Goal: Task Accomplishment & Management: Manage account settings

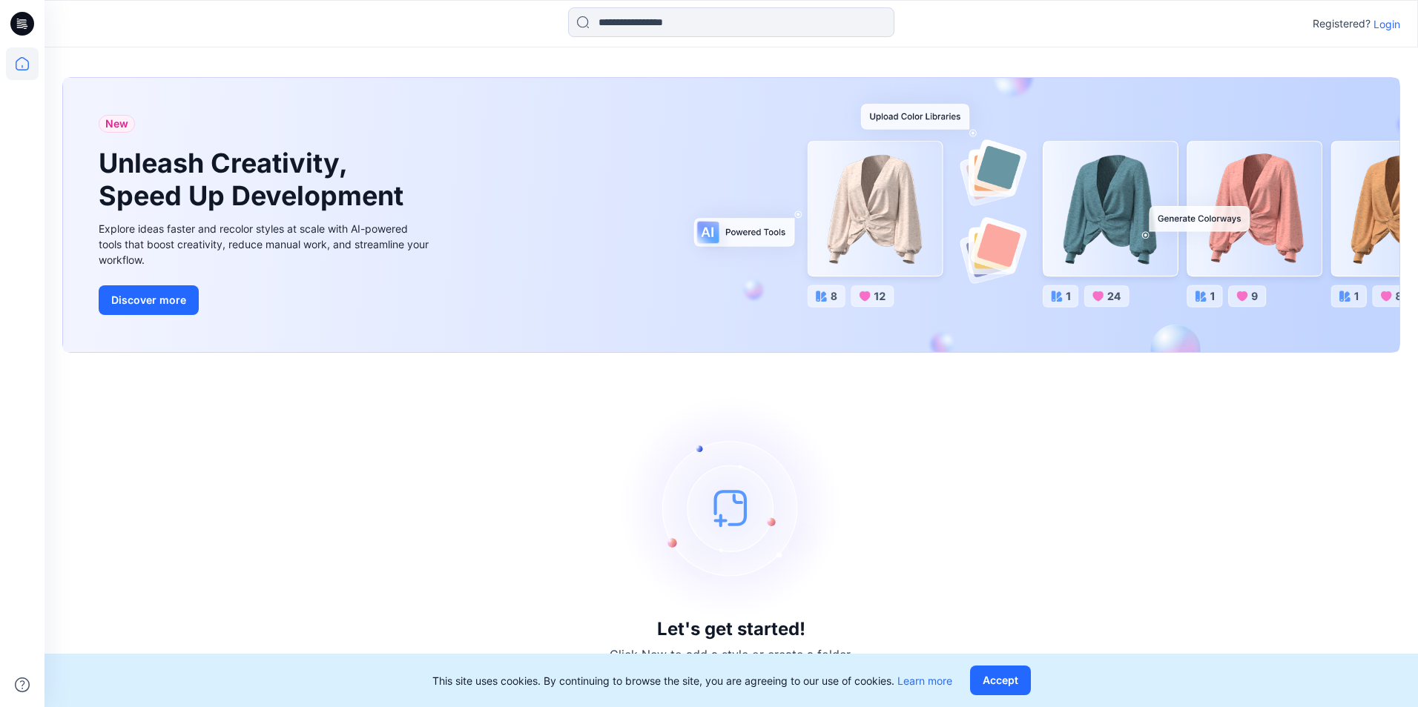
click at [1395, 27] on p "Login" at bounding box center [1386, 24] width 27 height 16
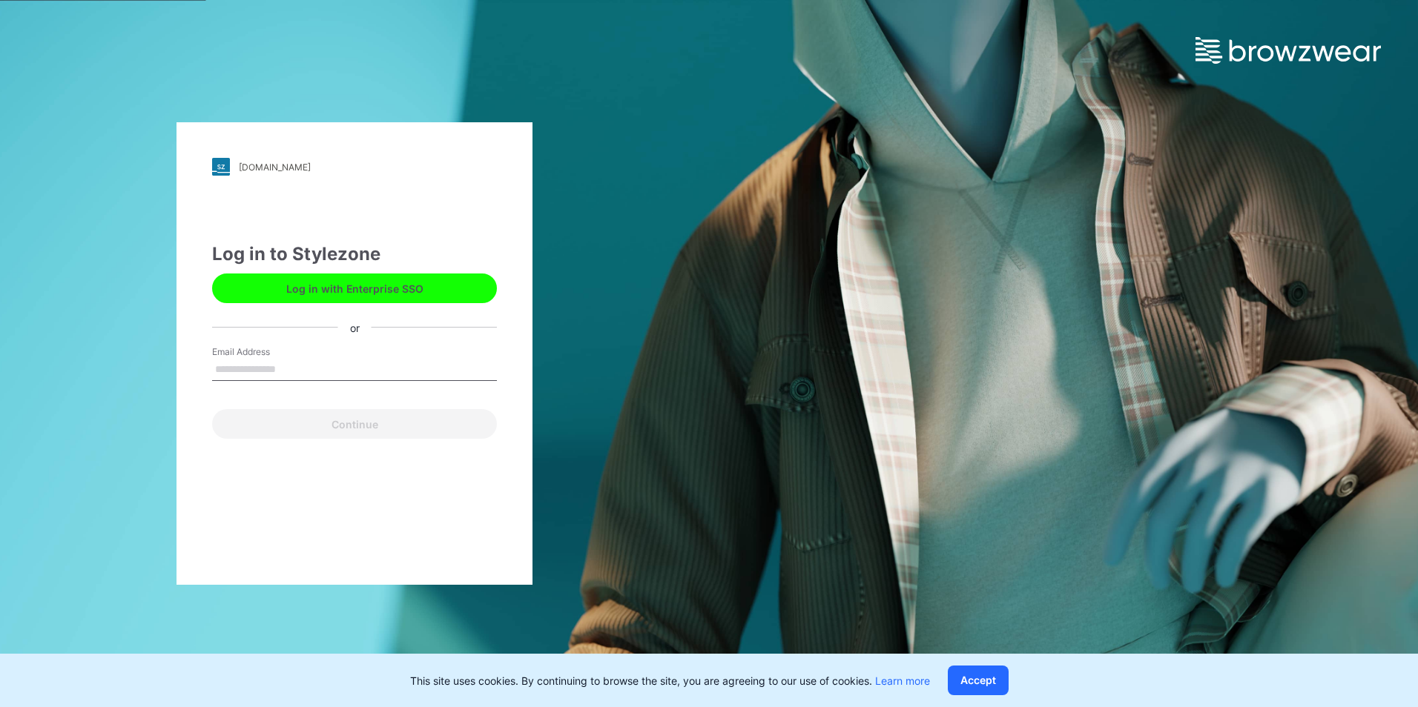
click at [396, 366] on input "Email Address" at bounding box center [354, 370] width 285 height 22
type input "**********"
click at [369, 299] on button "Log in with Enterprise SSO" at bounding box center [354, 289] width 285 height 30
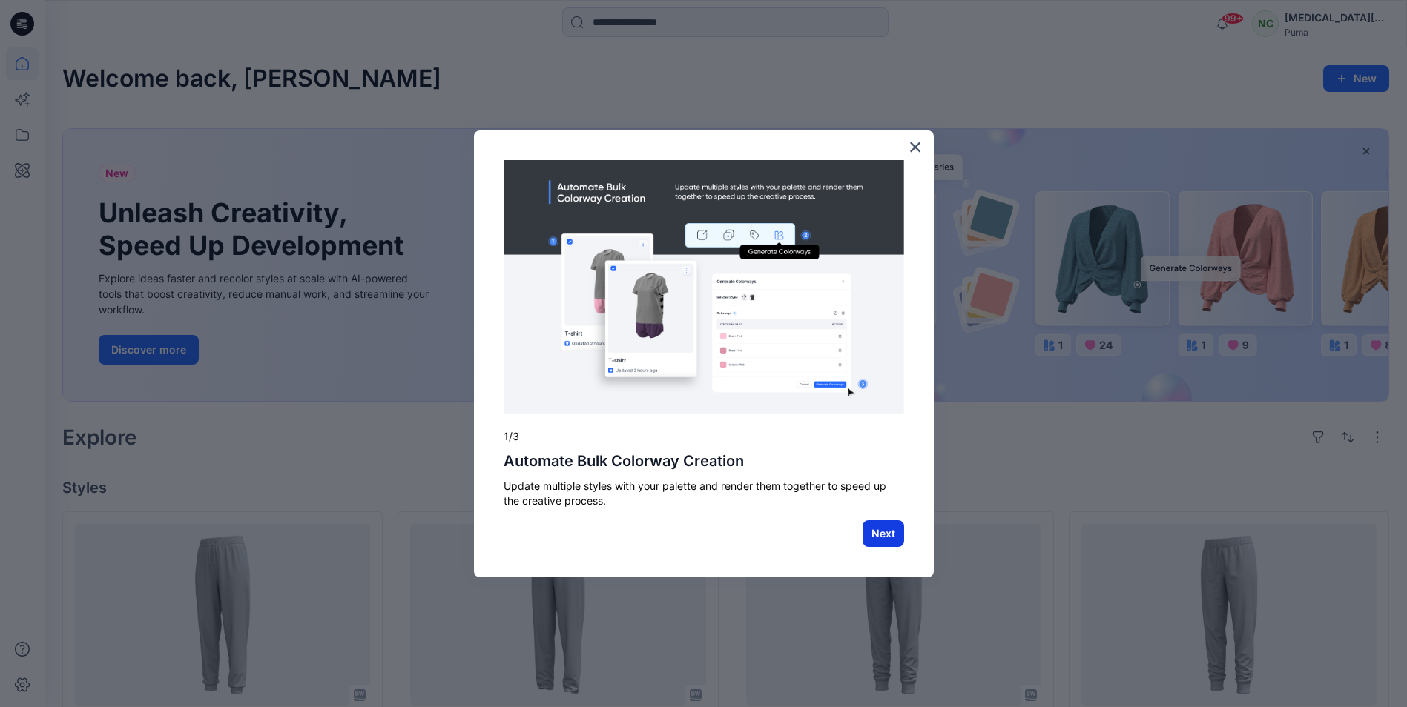
click at [876, 543] on button "Next" at bounding box center [883, 534] width 42 height 27
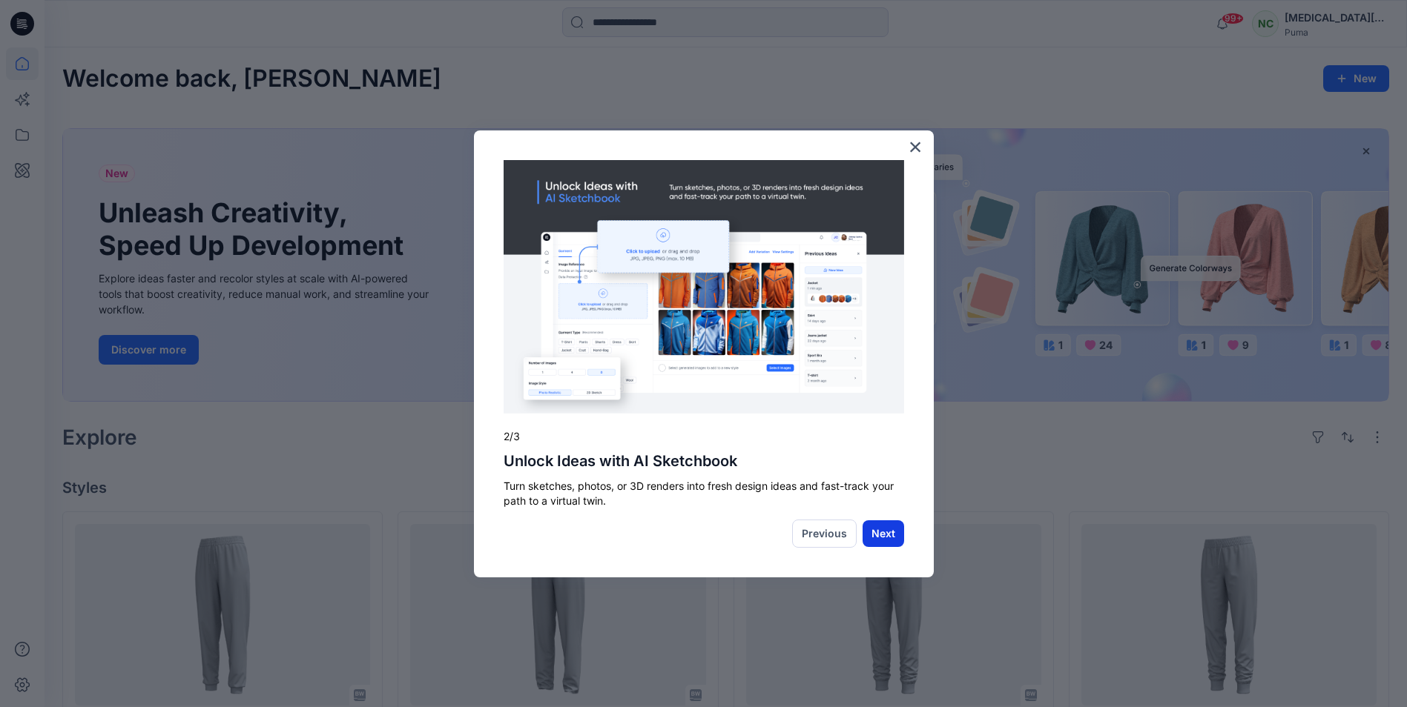
click at [897, 528] on button "Next" at bounding box center [883, 534] width 42 height 27
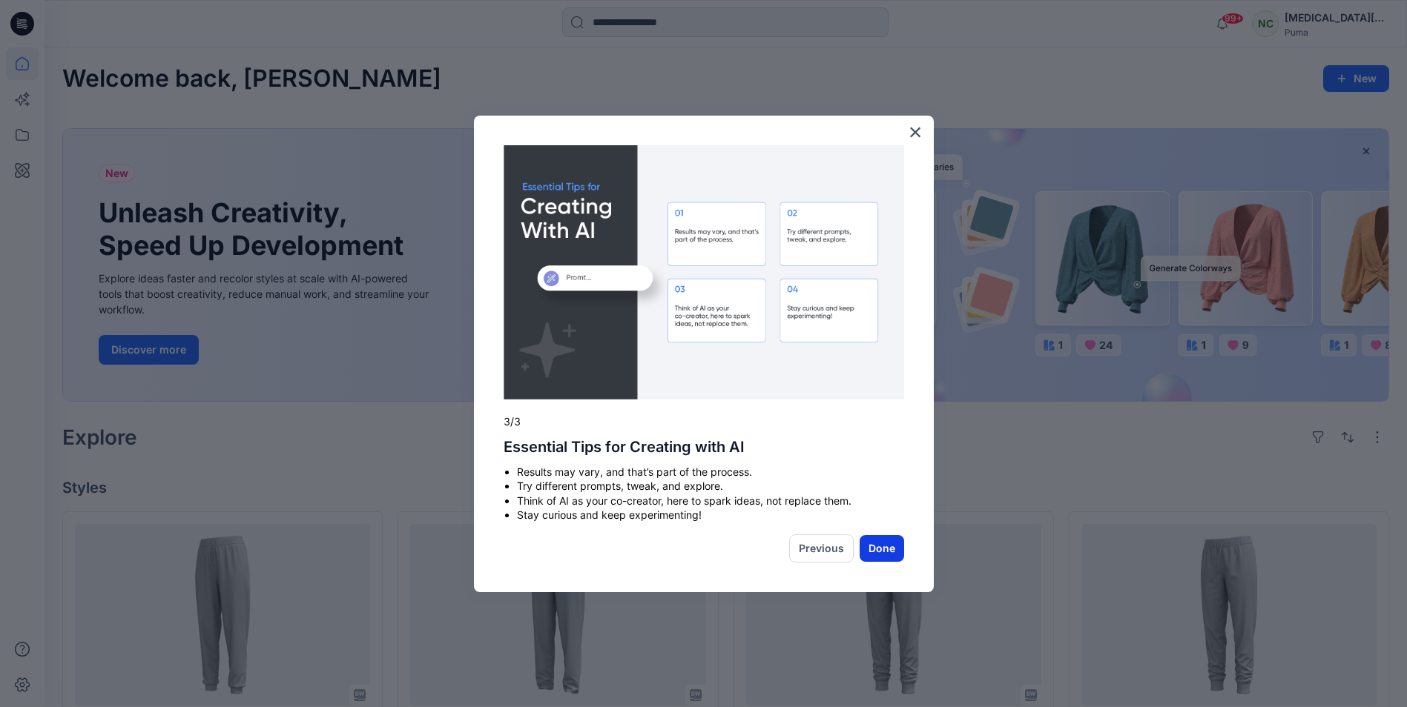
click at [878, 546] on button "Done" at bounding box center [881, 548] width 44 height 27
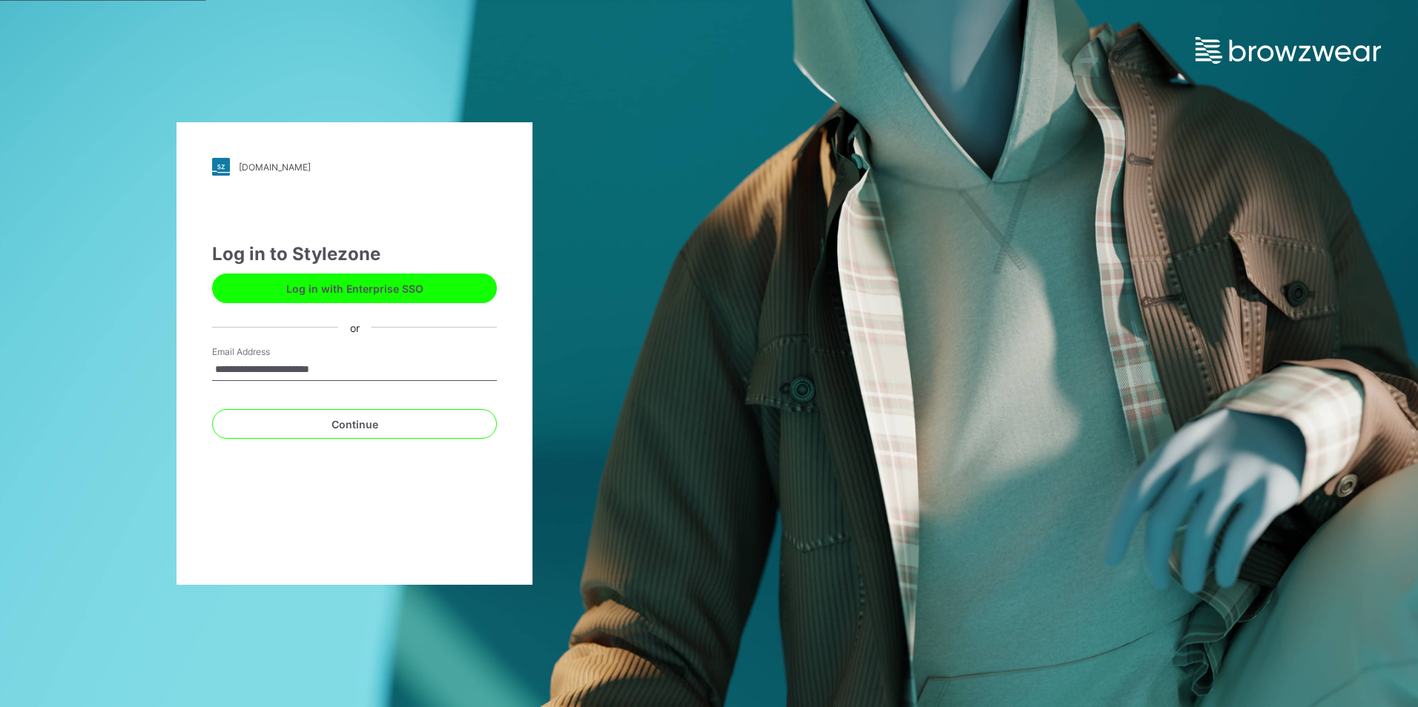
click at [309, 291] on button "Log in with Enterprise SSO" at bounding box center [354, 289] width 285 height 30
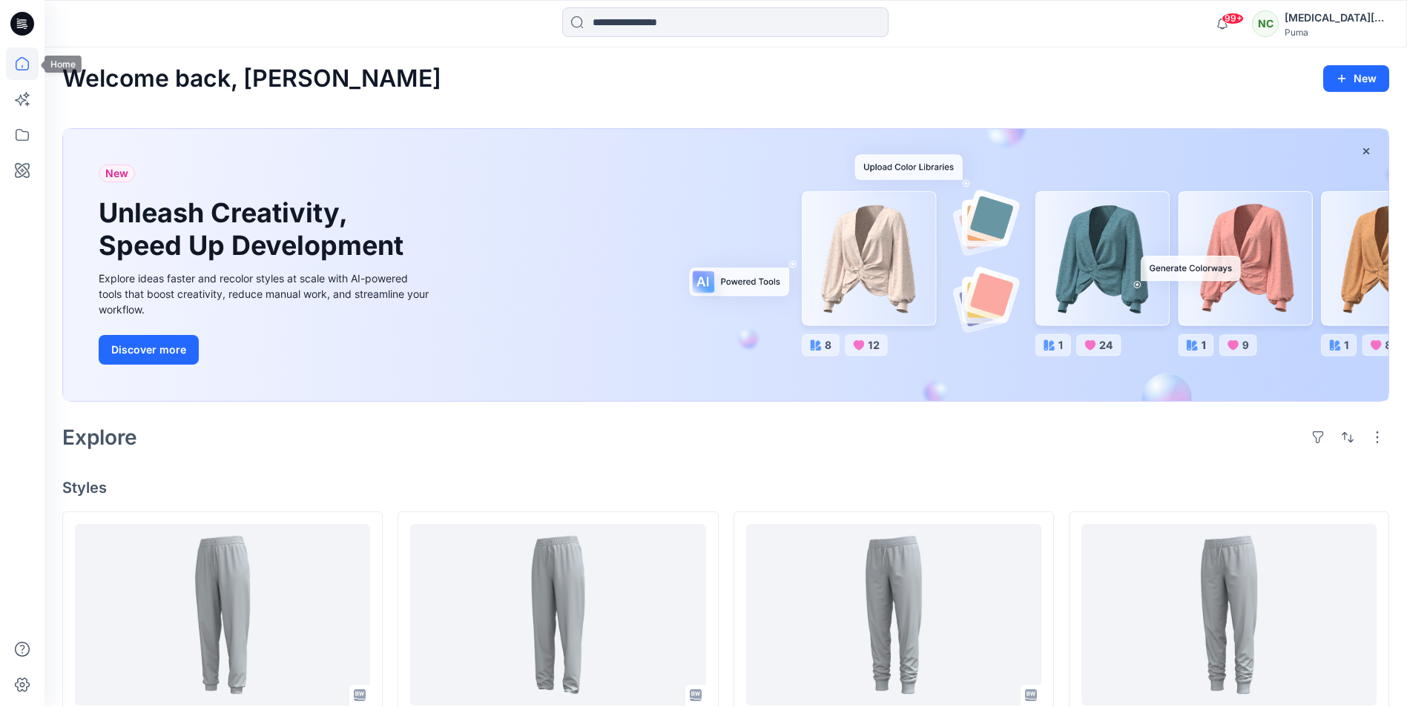
click at [19, 75] on icon at bounding box center [22, 63] width 33 height 33
click at [1379, 86] on button "New" at bounding box center [1356, 78] width 66 height 27
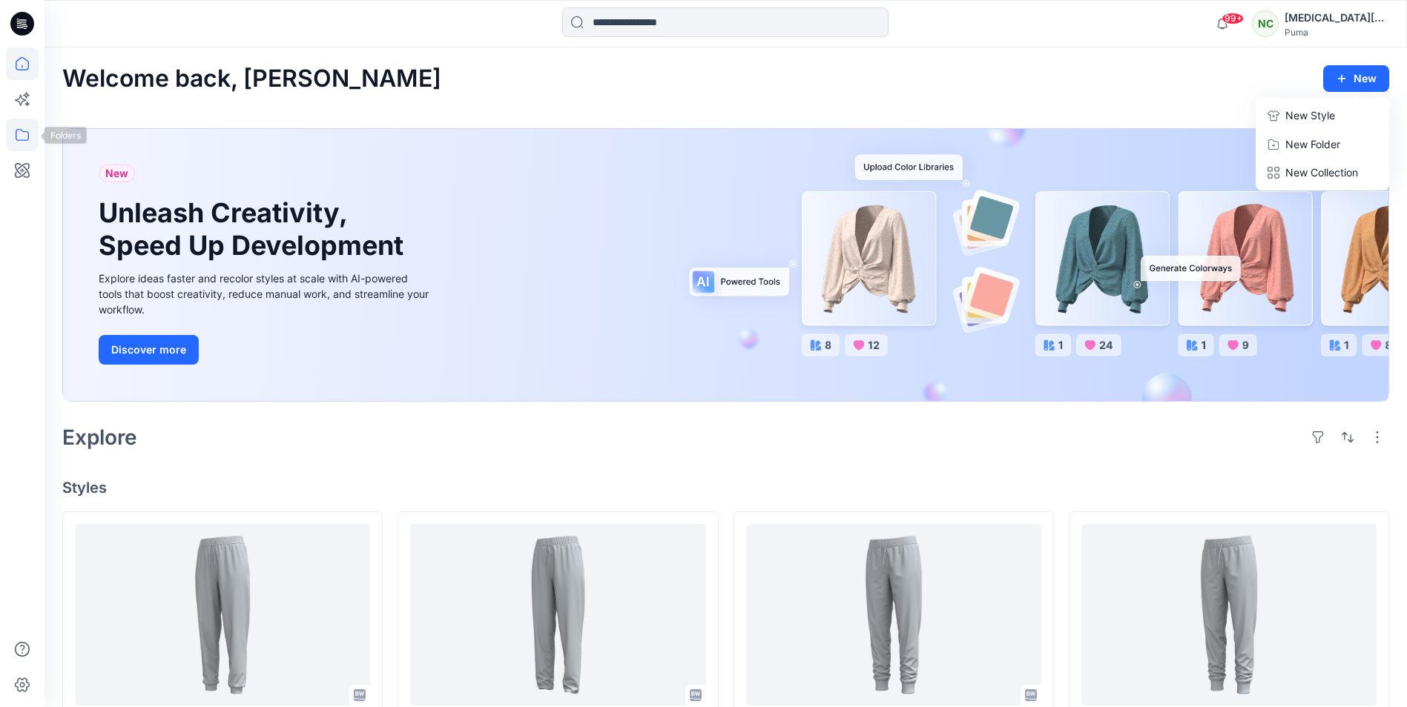
click at [16, 142] on icon at bounding box center [22, 135] width 33 height 33
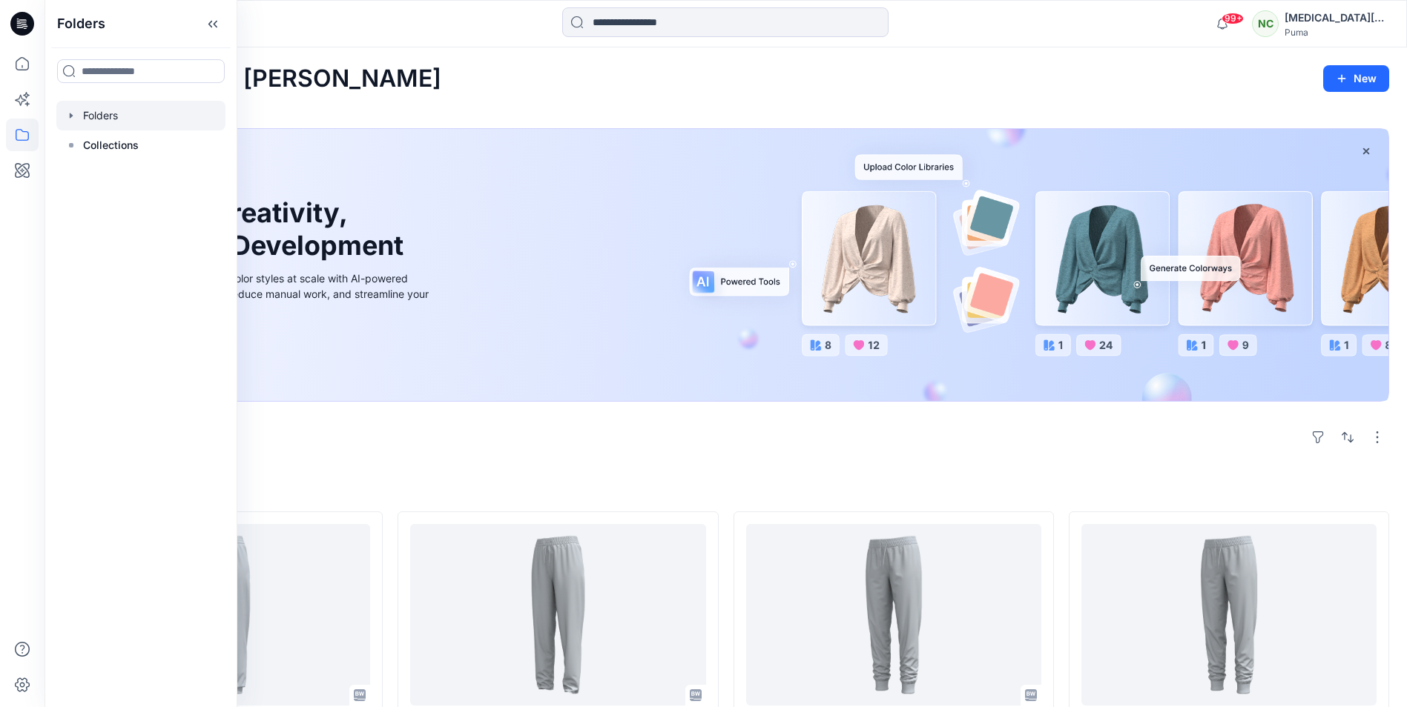
click at [82, 114] on div at bounding box center [140, 116] width 169 height 30
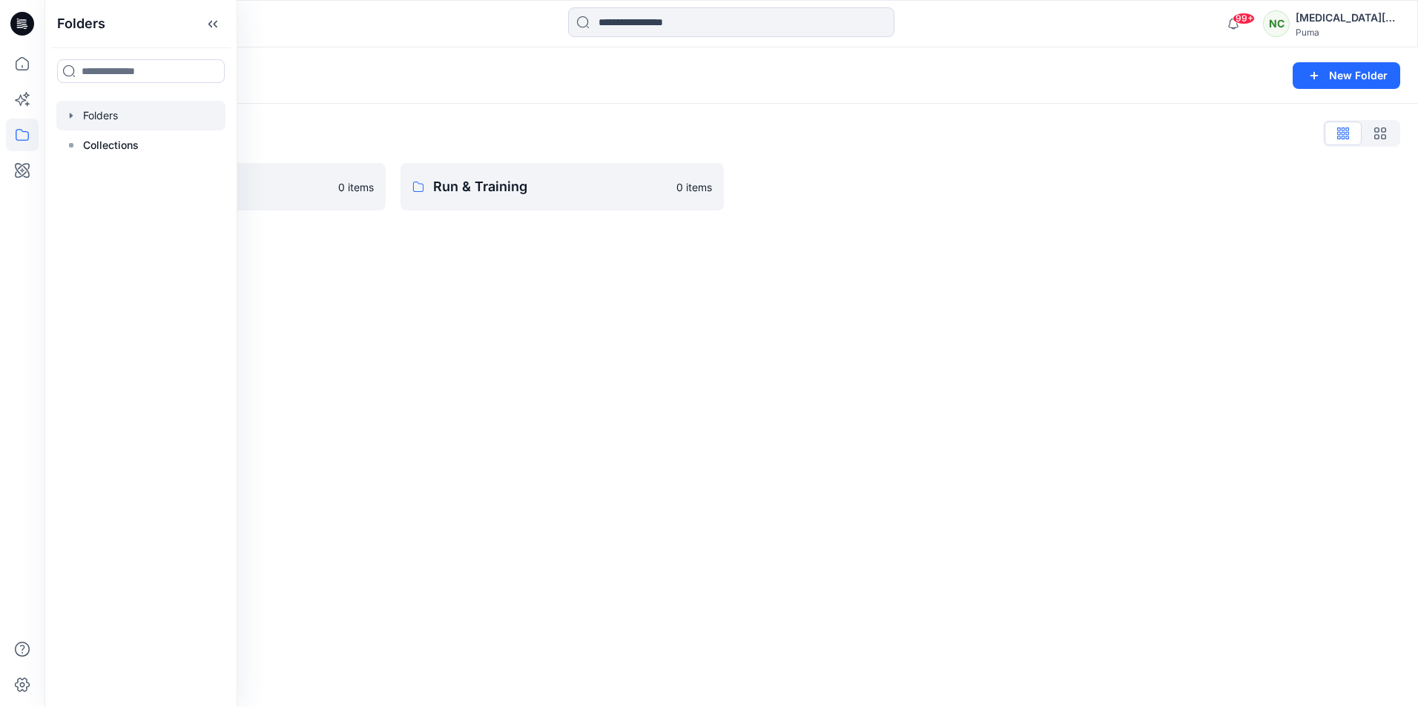
click at [850, 334] on div "Folders New Folder Folders List Basic Blocks 0 items Run & Training 0 items" at bounding box center [730, 377] width 1373 height 660
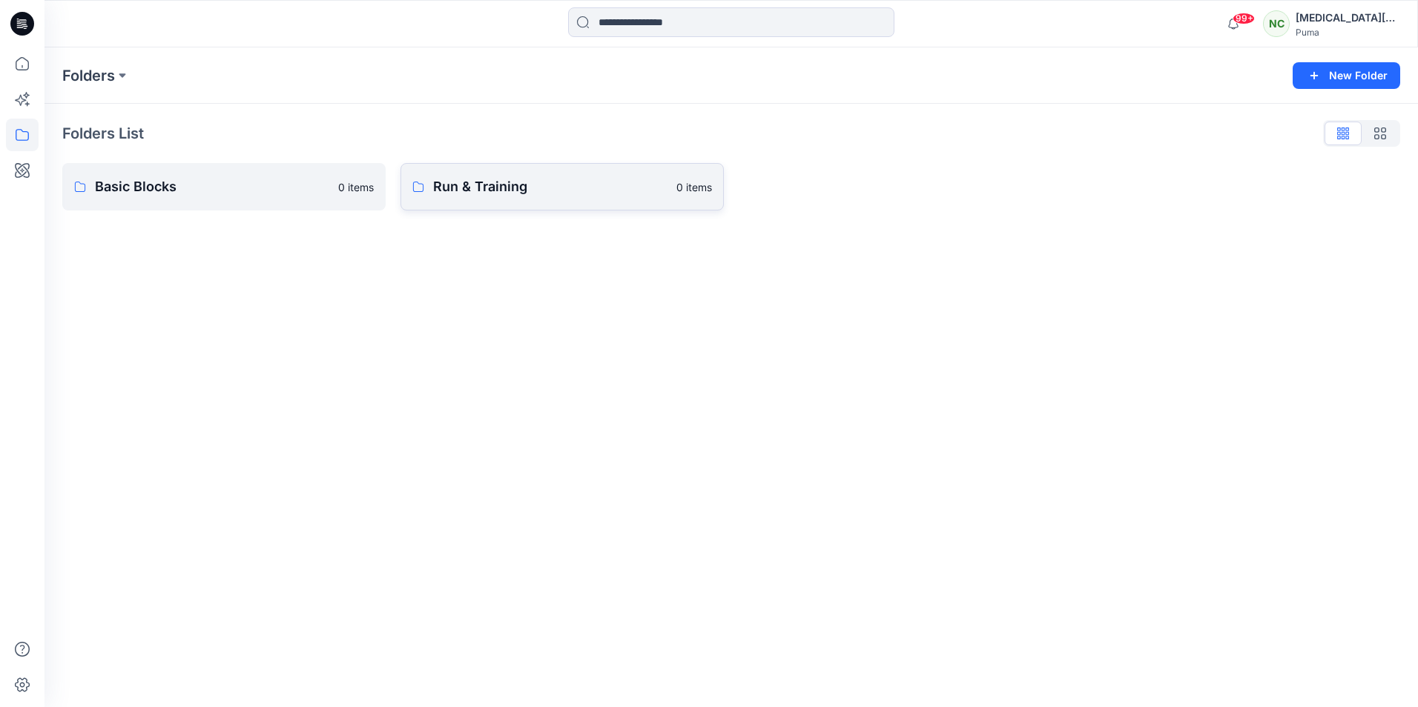
click at [472, 194] on p "Run & Training" at bounding box center [550, 186] width 234 height 21
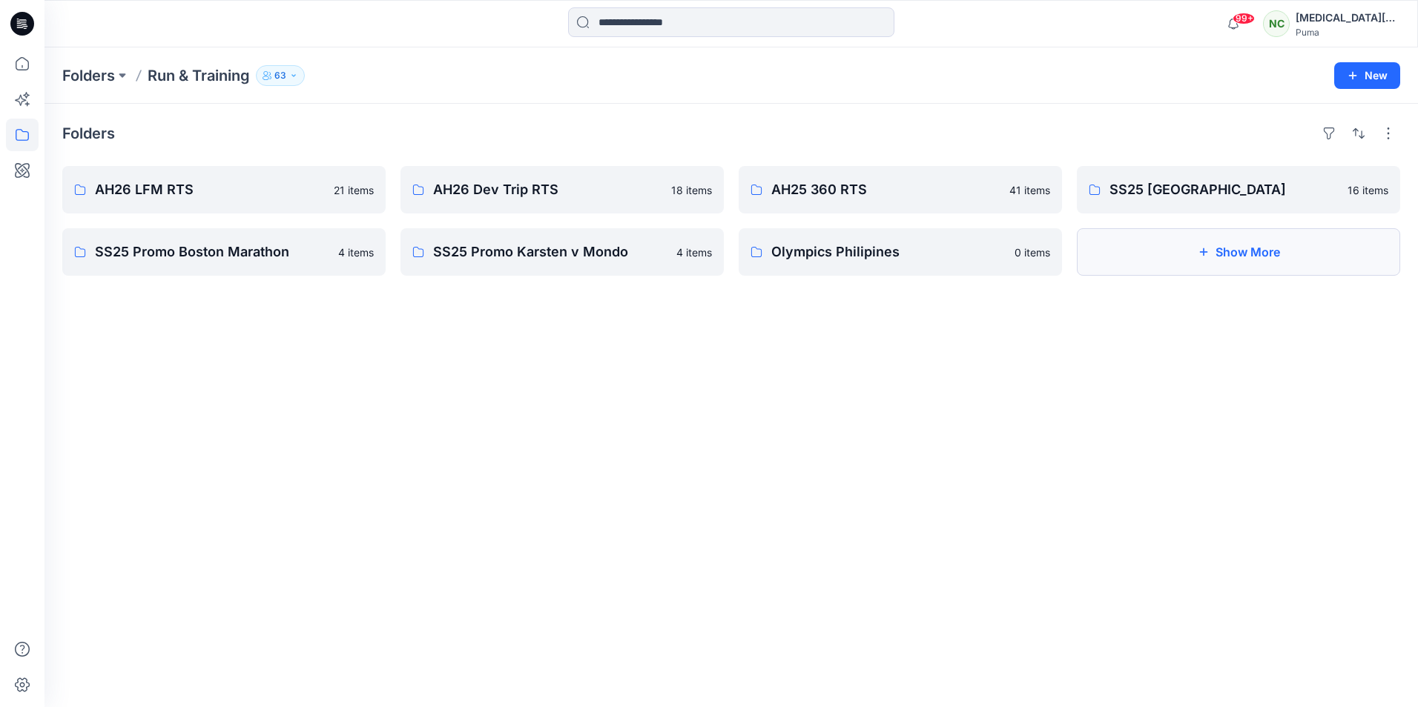
click at [1238, 260] on button "Show More" at bounding box center [1238, 251] width 323 height 47
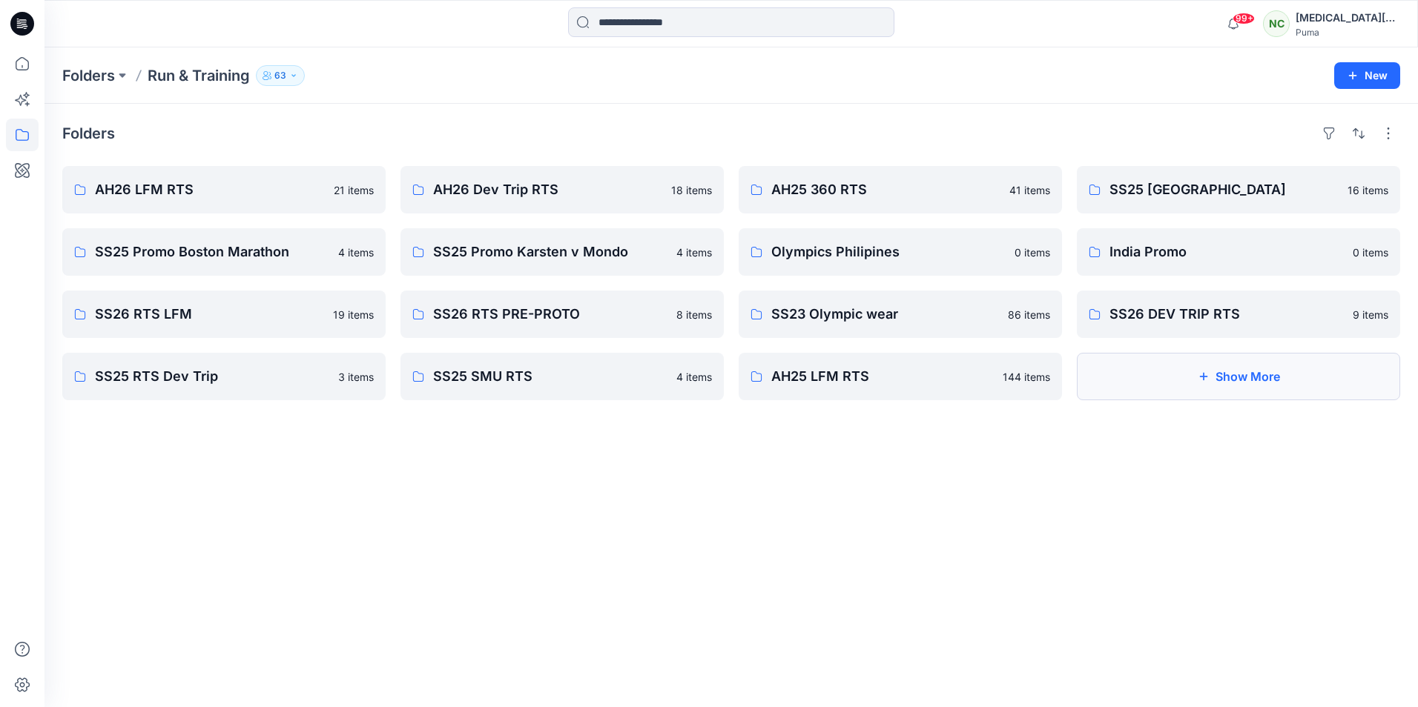
click at [1237, 382] on button "Show More" at bounding box center [1238, 376] width 323 height 47
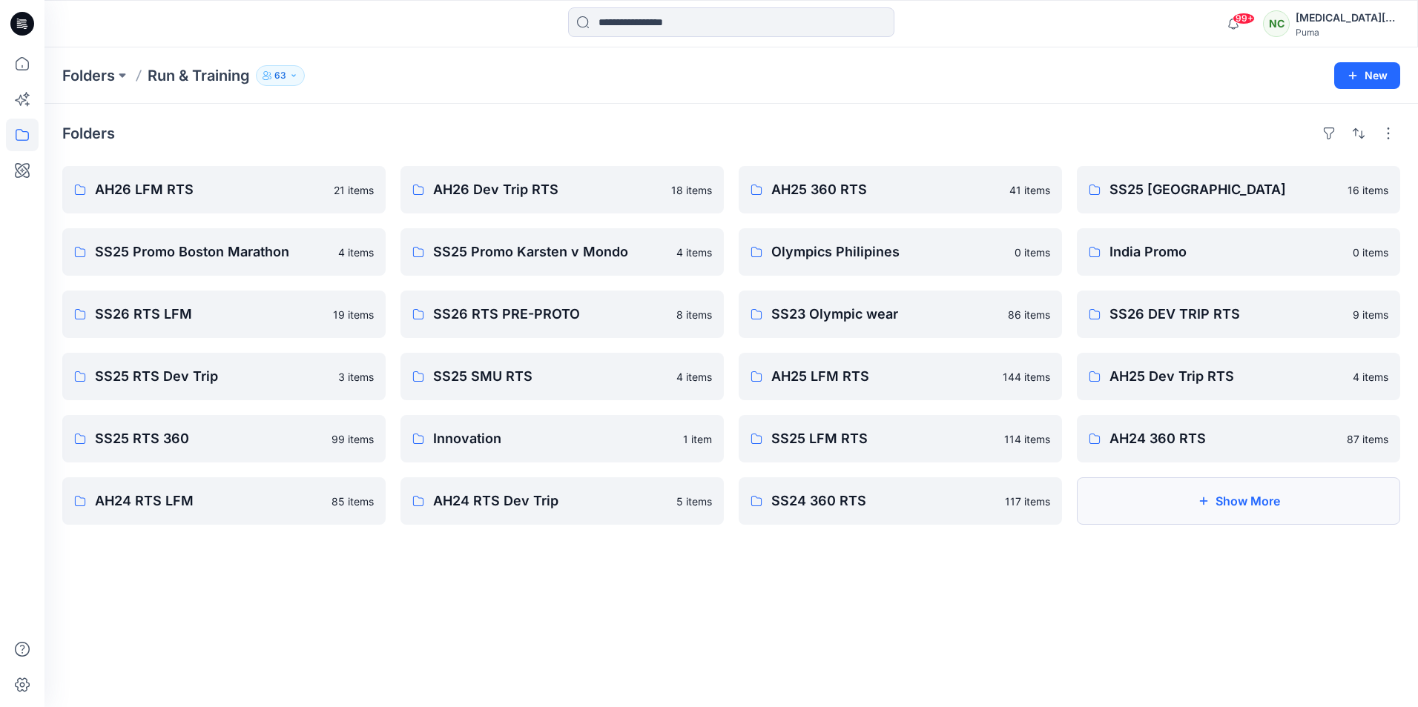
click at [1267, 509] on button "Show More" at bounding box center [1238, 500] width 323 height 47
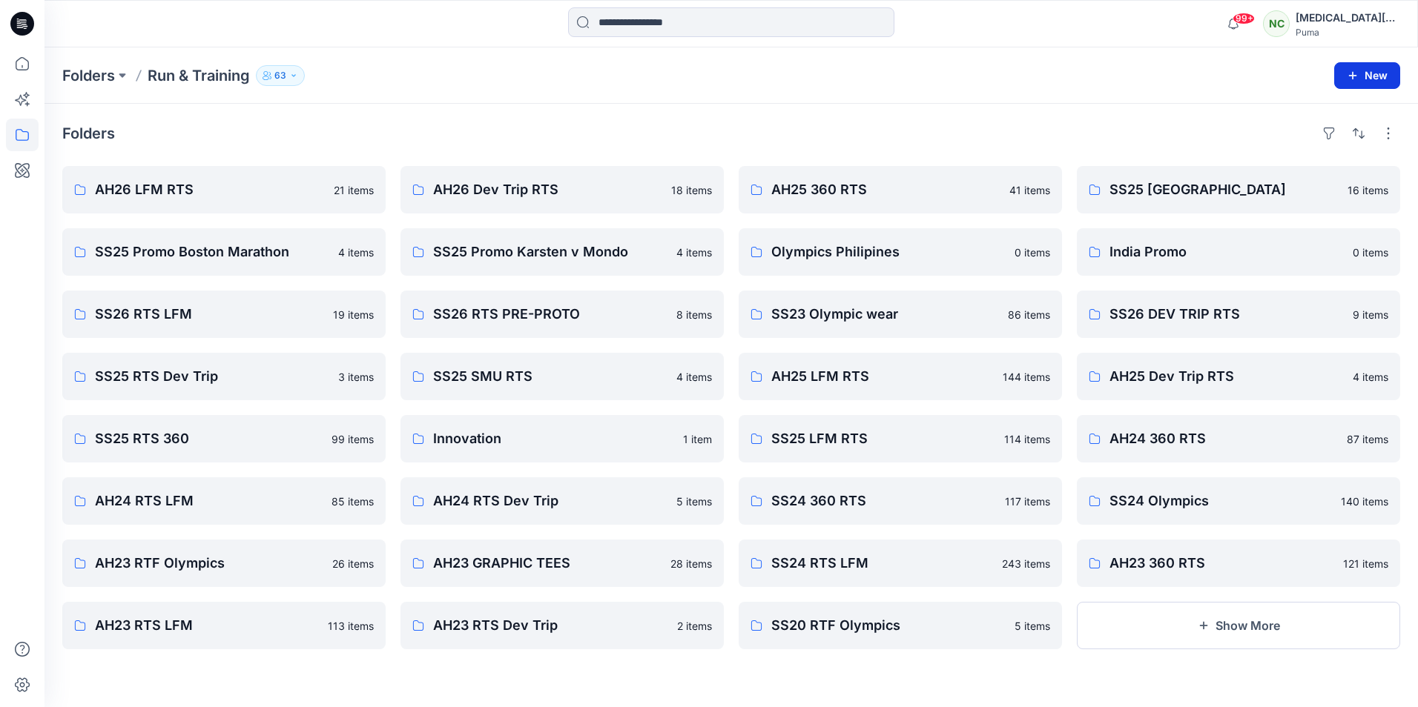
click at [1372, 84] on button "New" at bounding box center [1367, 75] width 66 height 27
click at [1346, 139] on p "New Folder" at bounding box center [1323, 141] width 55 height 16
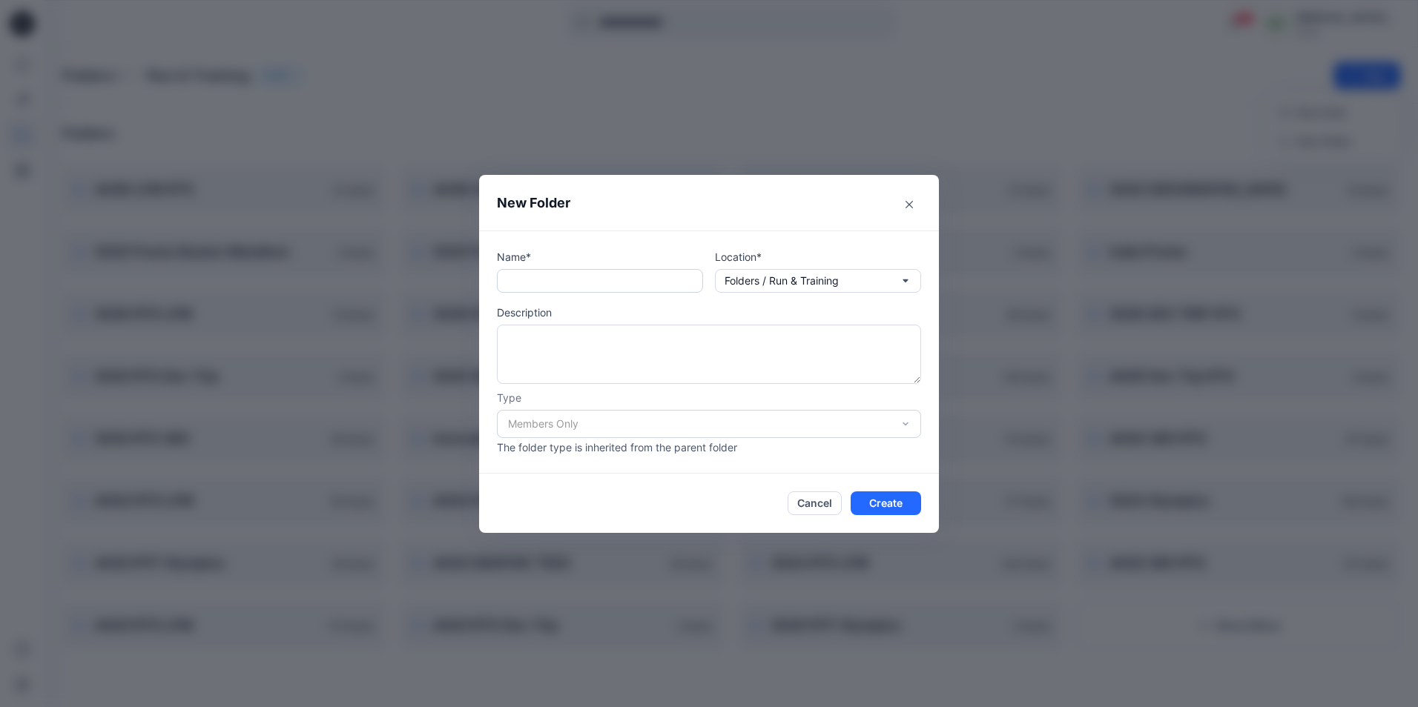
click at [592, 283] on input "text" at bounding box center [600, 281] width 206 height 24
paste input "**********"
type input "**********"
click at [907, 503] on button "Create" at bounding box center [885, 504] width 70 height 24
